Goal: Task Accomplishment & Management: Use online tool/utility

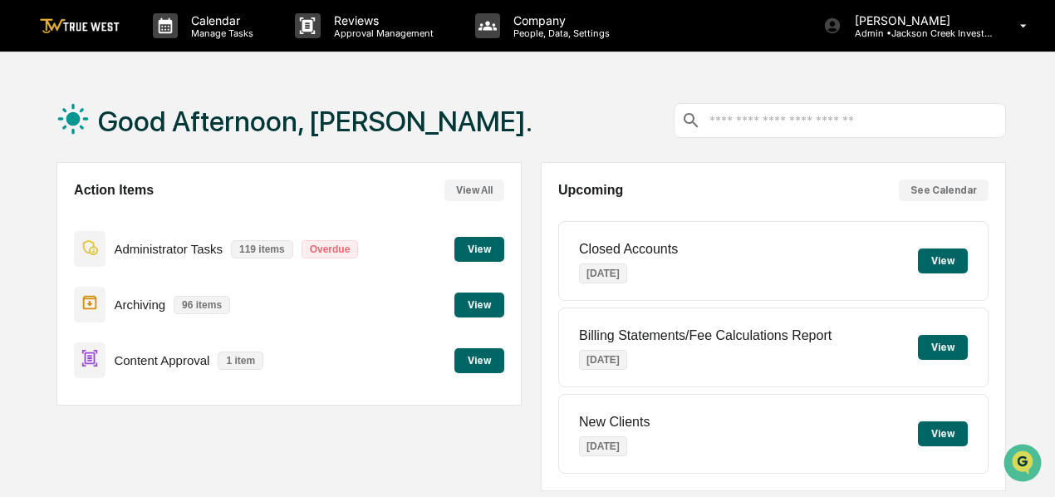
click at [475, 359] on button "View" at bounding box center [480, 360] width 50 height 25
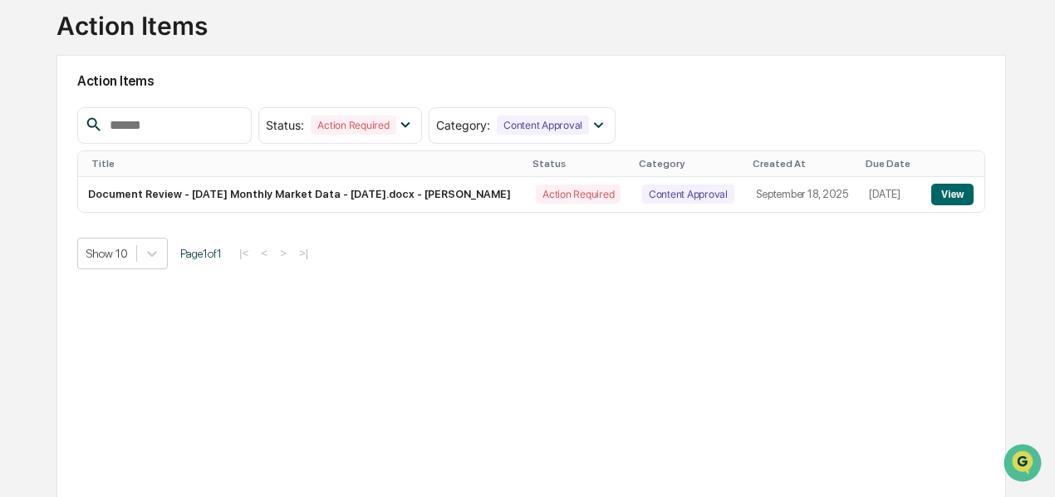
scroll to position [108, 0]
click at [952, 195] on button "View" at bounding box center [953, 194] width 42 height 22
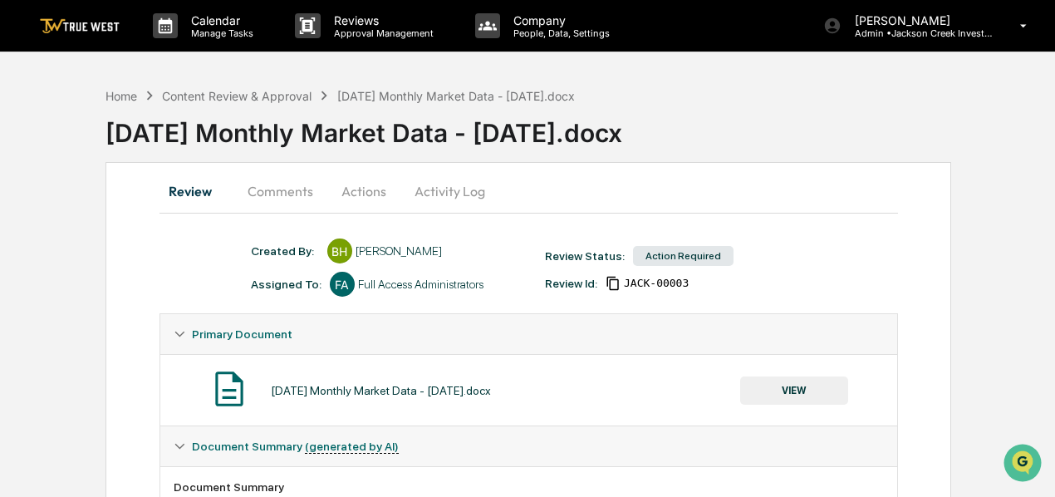
click at [369, 188] on button "Actions" at bounding box center [364, 191] width 75 height 40
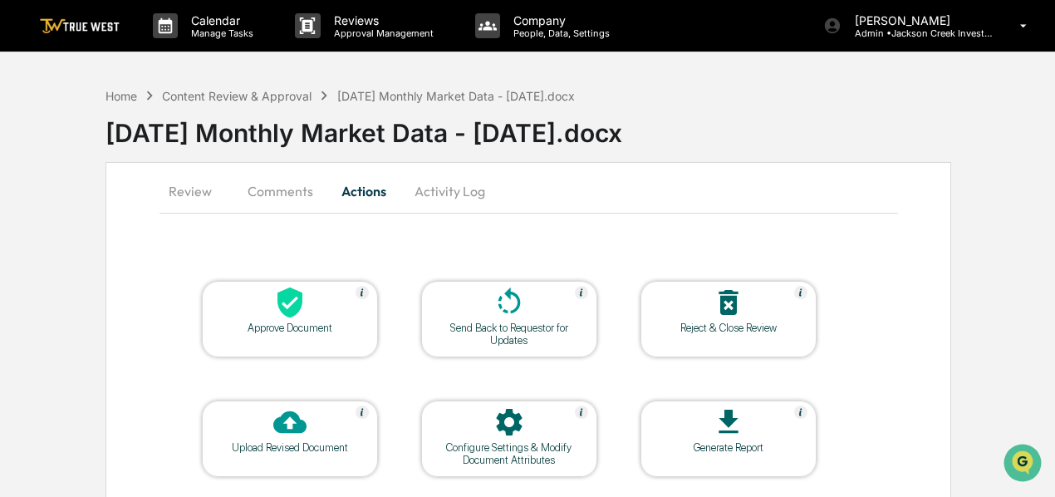
click at [290, 307] on icon at bounding box center [290, 303] width 25 height 31
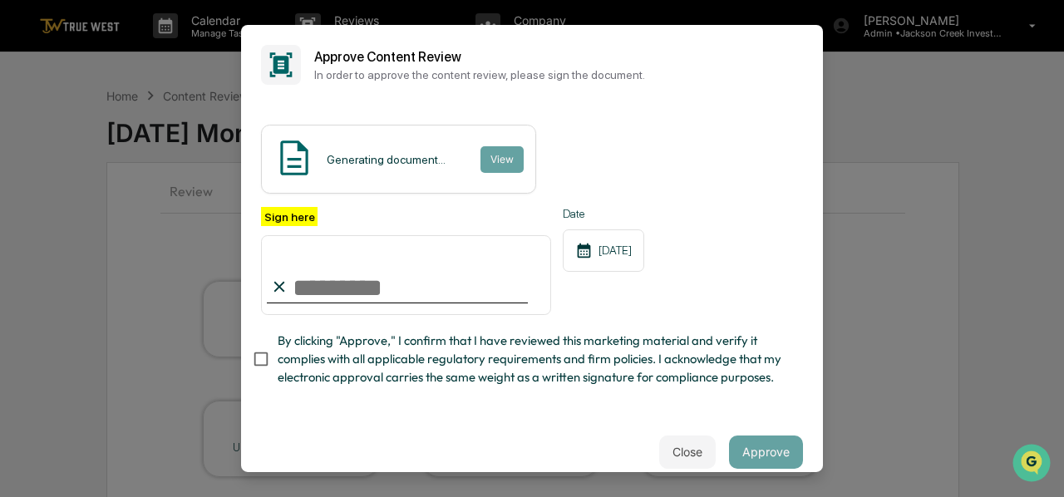
click at [341, 290] on input "Sign here" at bounding box center [406, 274] width 290 height 80
type input "**********"
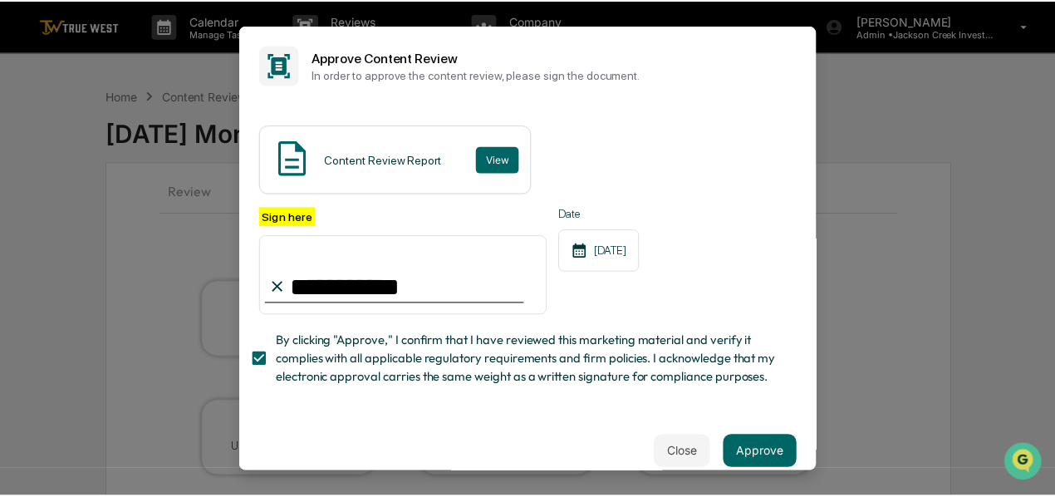
scroll to position [39, 0]
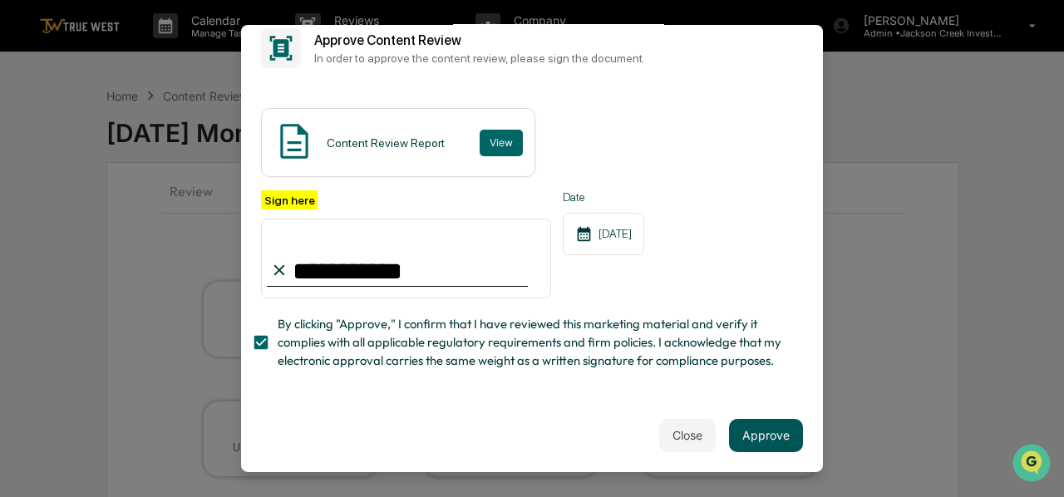
click at [759, 432] on button "Approve" at bounding box center [766, 434] width 74 height 33
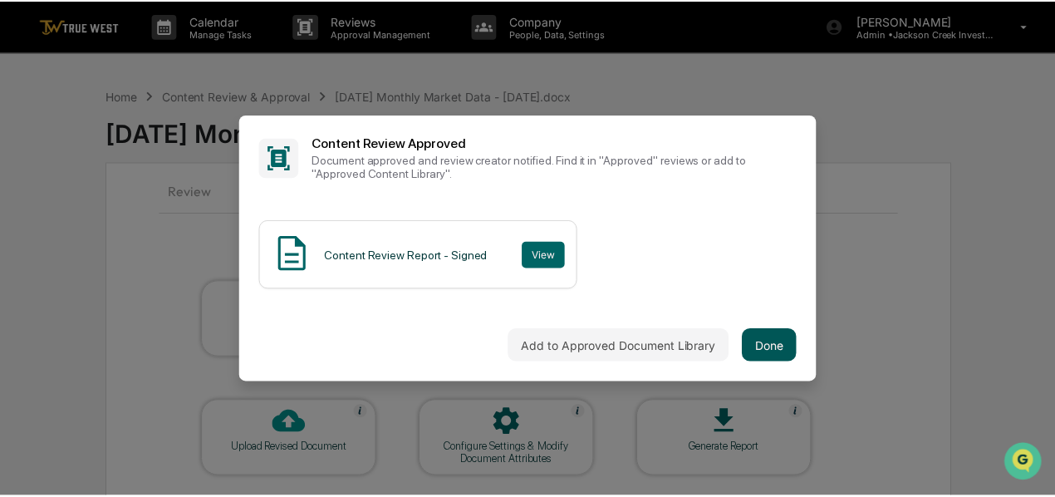
scroll to position [0, 0]
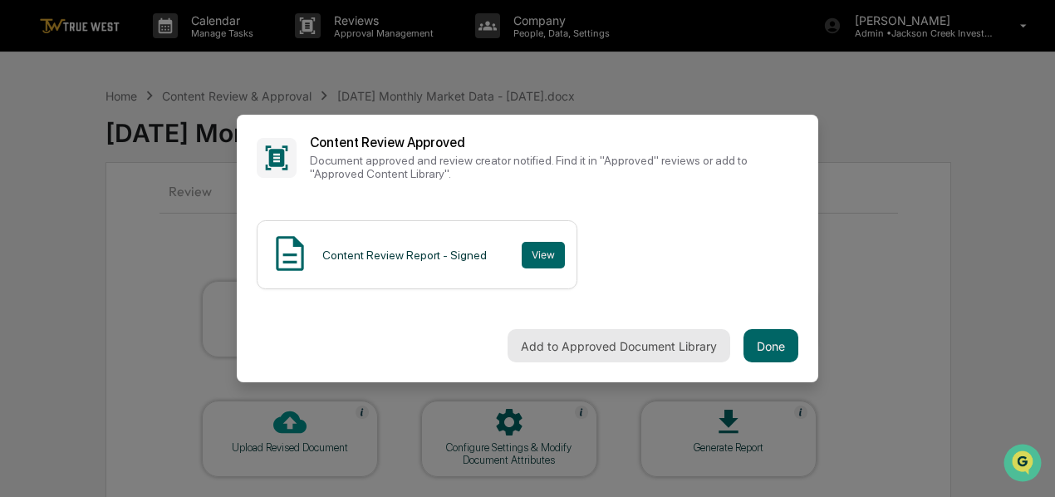
click at [657, 358] on button "Add to Approved Document Library" at bounding box center [619, 345] width 223 height 33
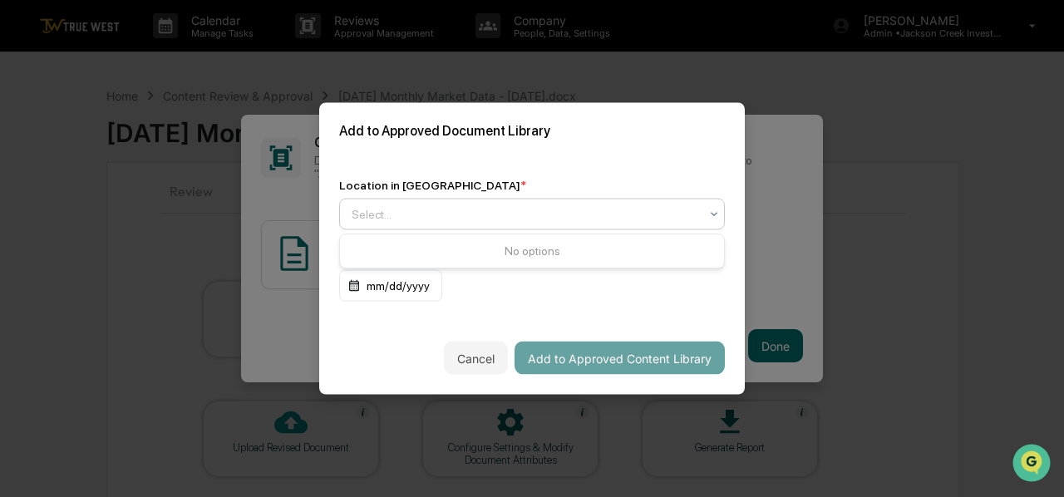
click at [645, 212] on div at bounding box center [525, 214] width 347 height 17
click at [602, 315] on div "Location in Library * Select... Expiration Date (optional) mm/dd/yyyy" at bounding box center [532, 240] width 426 height 163
click at [587, 216] on div at bounding box center [525, 214] width 347 height 17
click at [513, 262] on div "Approved Content Library" at bounding box center [532, 254] width 384 height 33
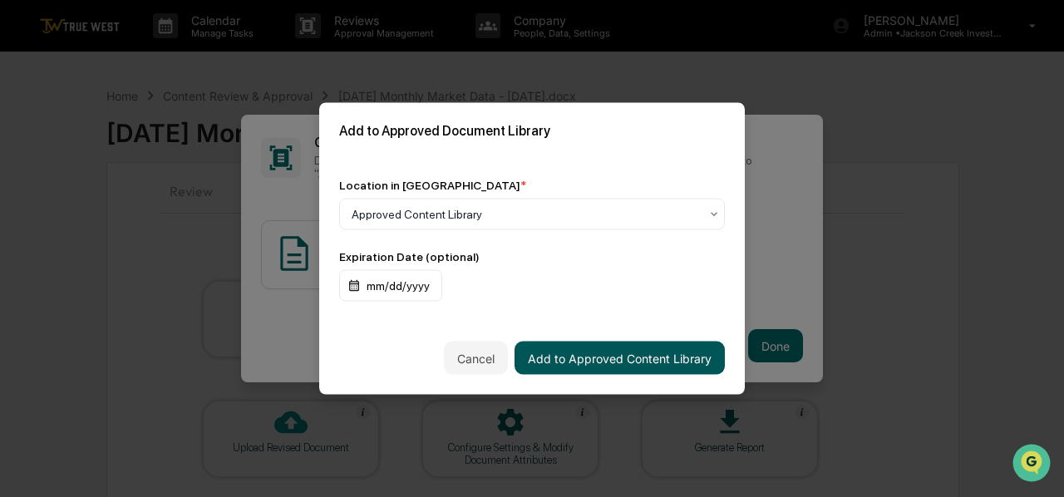
click at [558, 348] on button "Add to Approved Content Library" at bounding box center [619, 358] width 210 height 33
